Goal: Task Accomplishment & Management: Manage account settings

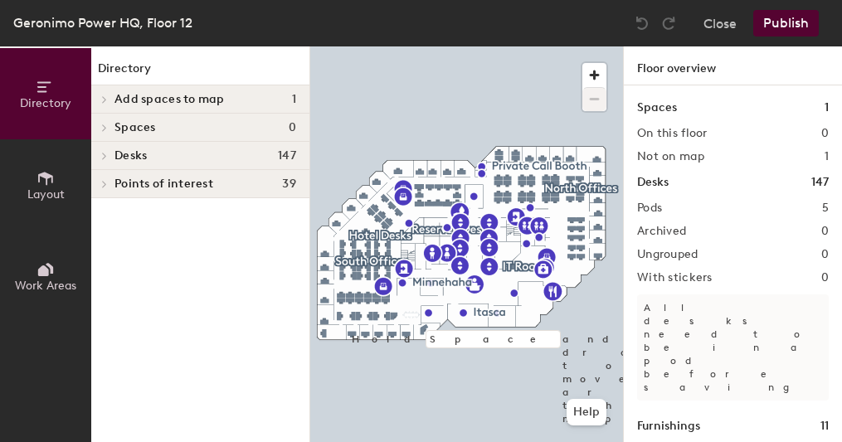
click at [778, 16] on button "Publish" at bounding box center [786, 23] width 66 height 27
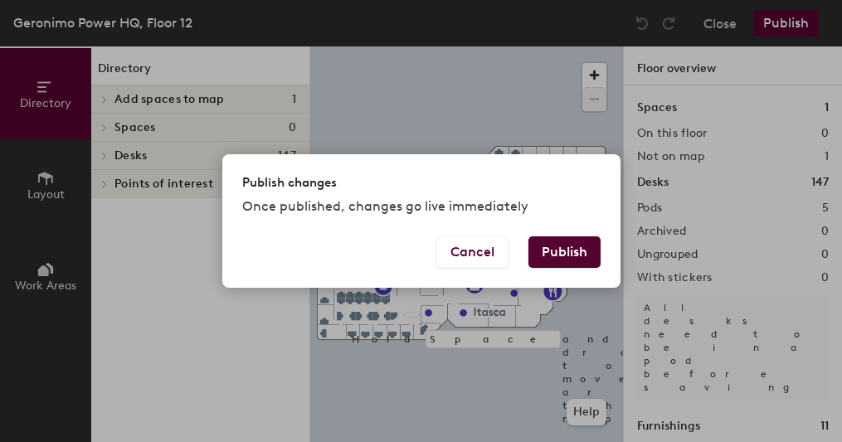
click at [570, 249] on button "Publish" at bounding box center [564, 252] width 72 height 32
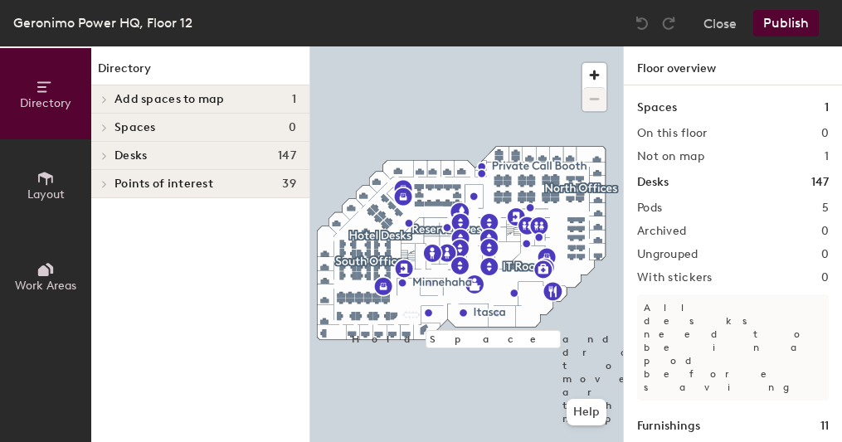
click at [104, 153] on icon at bounding box center [104, 156] width 7 height 8
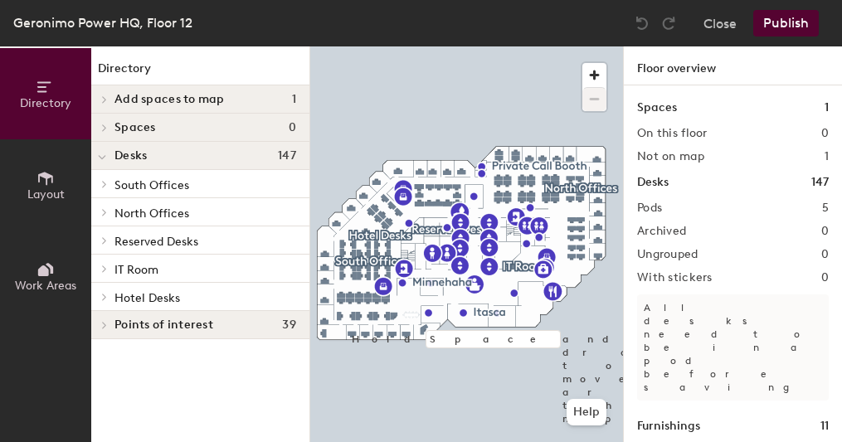
click at [134, 211] on span "North Offices" at bounding box center [151, 214] width 75 height 14
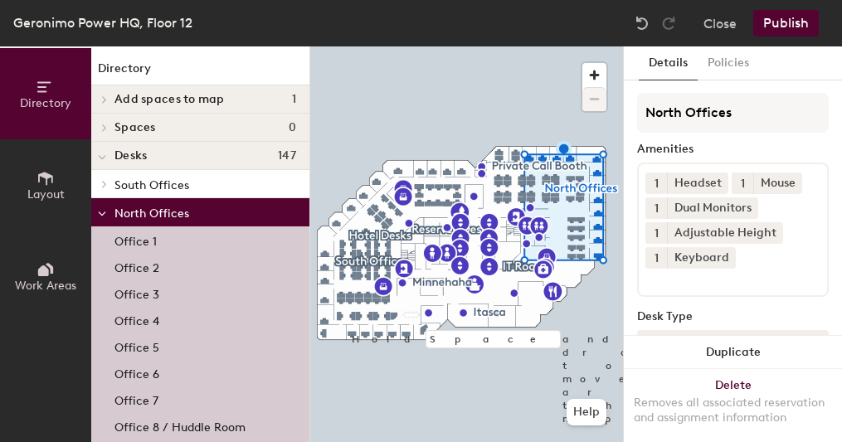
click at [143, 286] on p "Office 3" at bounding box center [136, 292] width 45 height 19
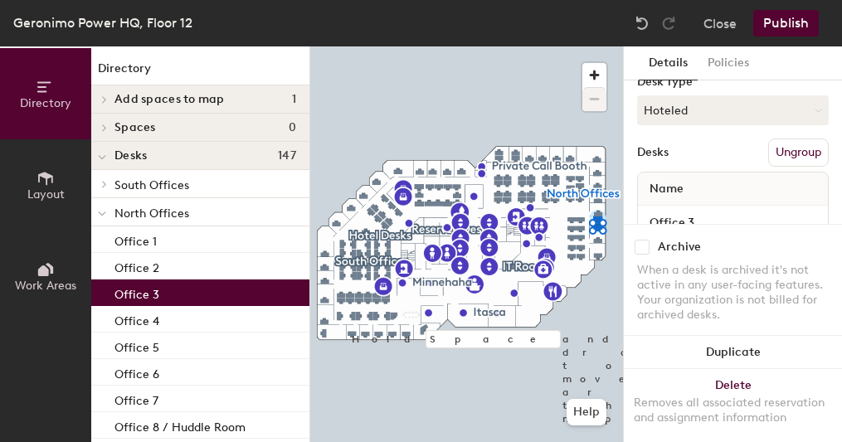
scroll to position [221, 0]
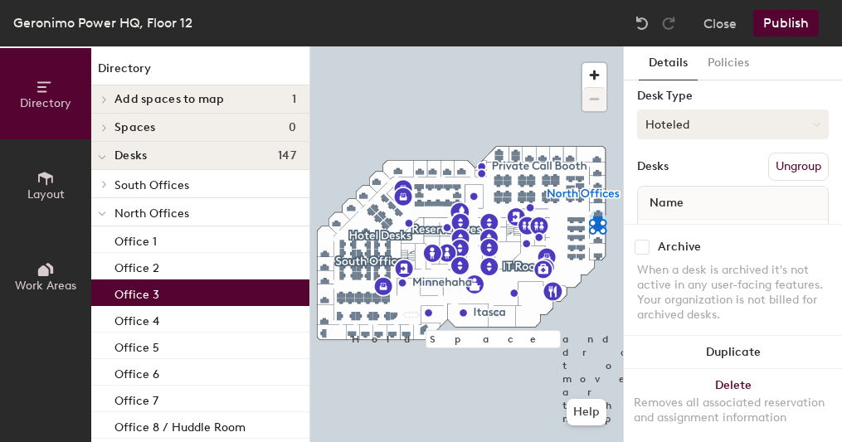
click at [813, 121] on icon at bounding box center [816, 124] width 7 height 7
click at [681, 178] on div "Assigned" at bounding box center [721, 175] width 166 height 25
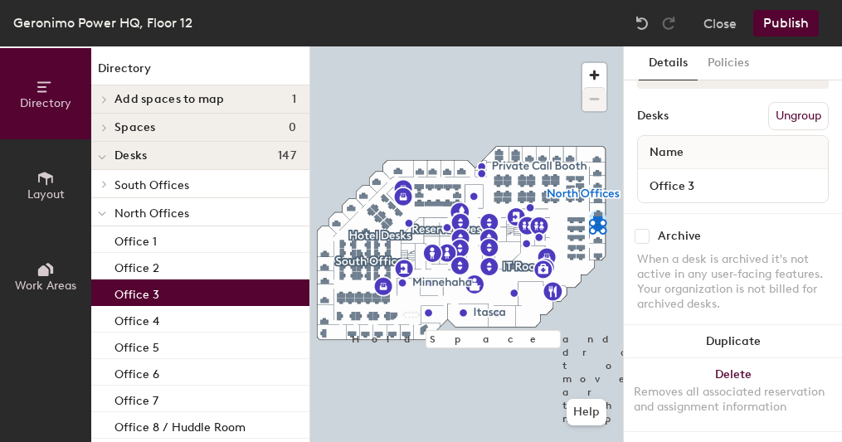
scroll to position [289, 0]
click at [794, 23] on button "Publish" at bounding box center [786, 23] width 66 height 27
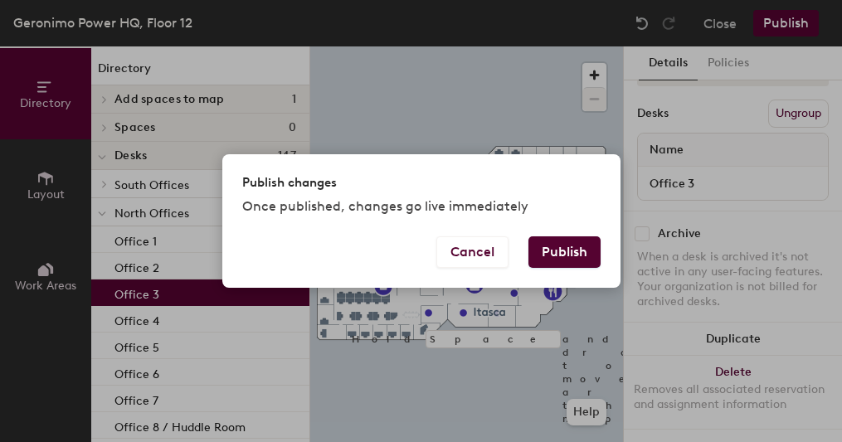
click at [563, 255] on button "Publish" at bounding box center [564, 252] width 72 height 32
